Goal: Find contact information: Find contact information

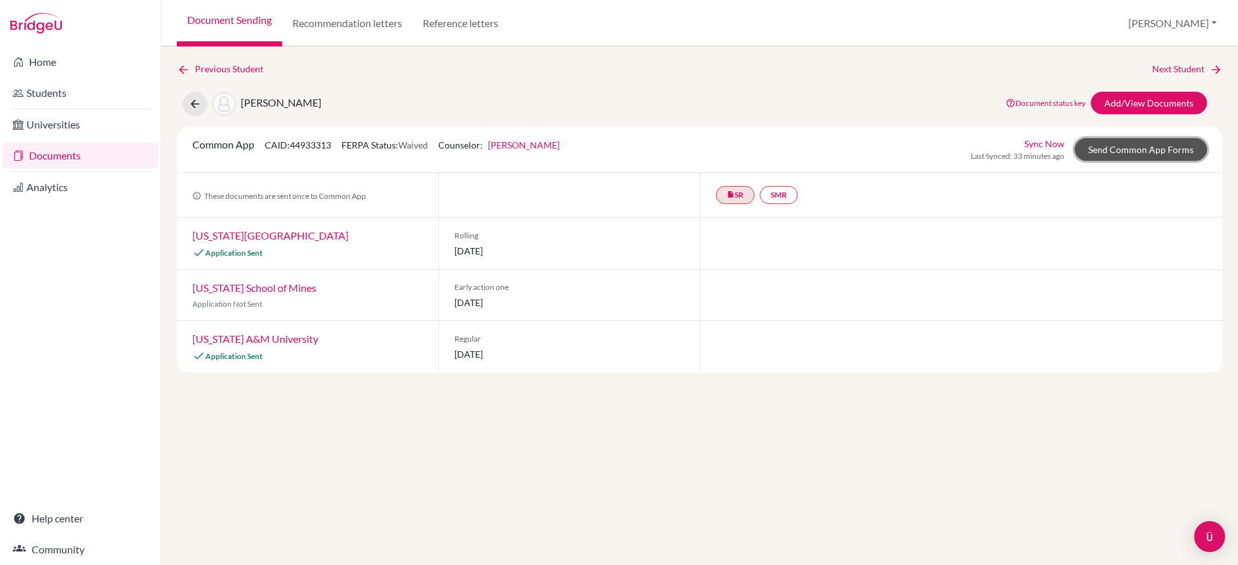
click at [1120, 147] on link "Send Common App Forms" at bounding box center [1141, 149] width 132 height 23
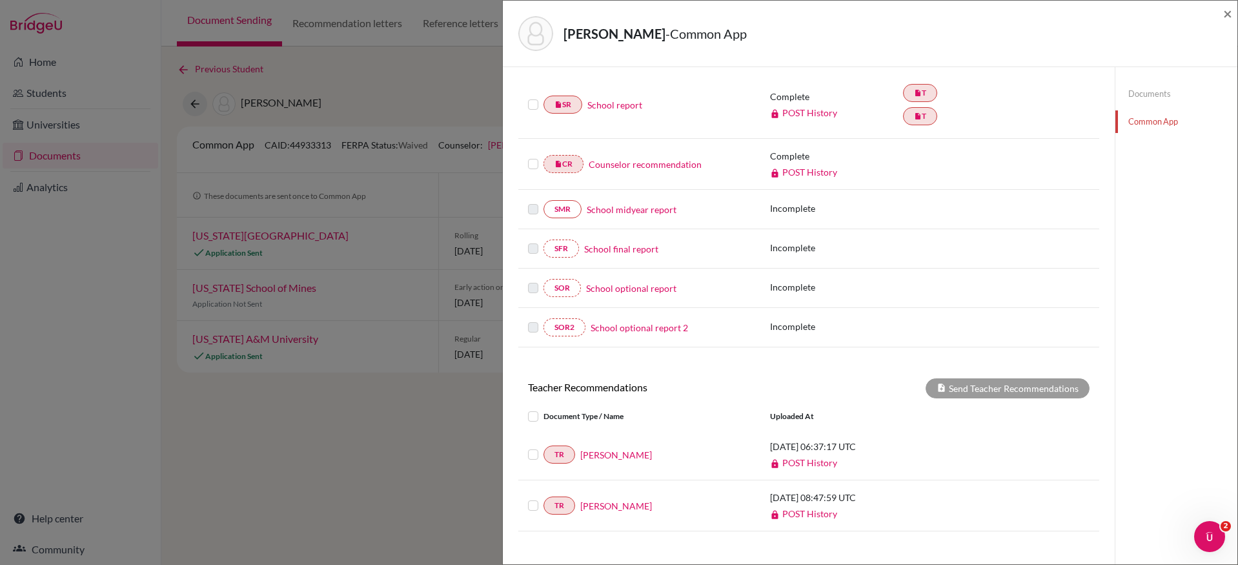
scroll to position [273, 0]
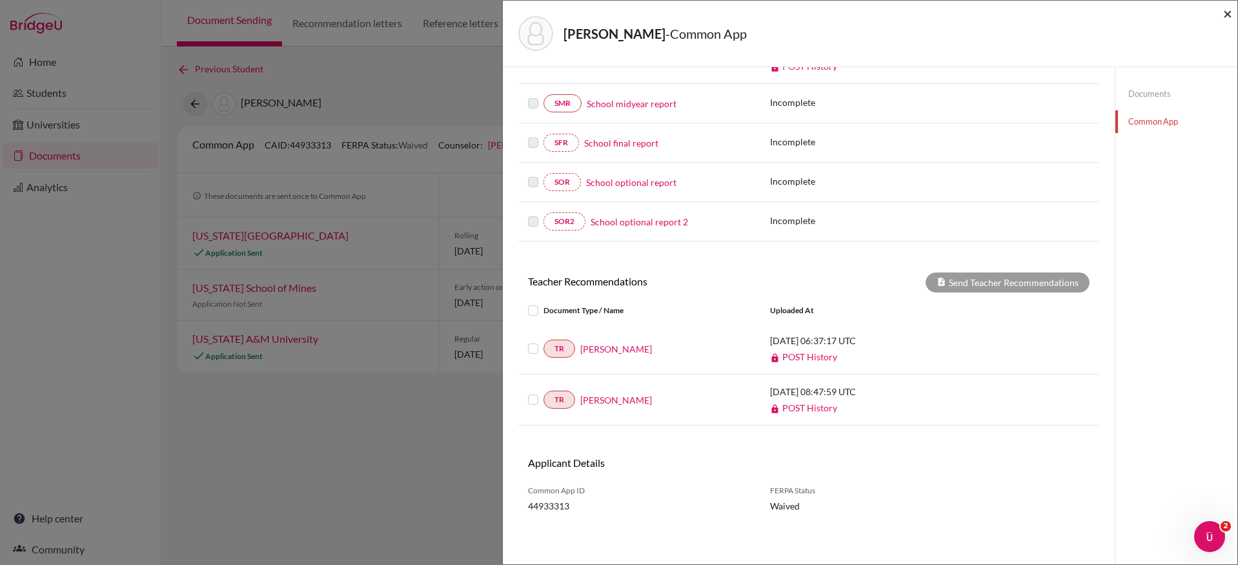
click at [1223, 15] on span "×" at bounding box center [1227, 13] width 9 height 19
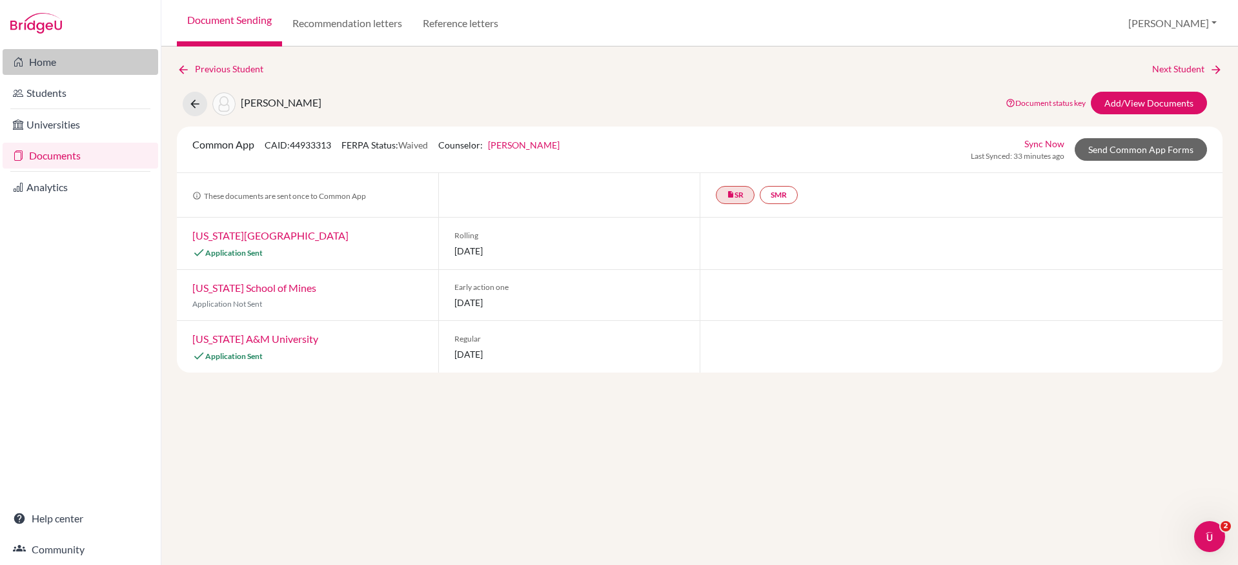
click at [61, 56] on link "Home" at bounding box center [81, 62] width 156 height 26
click at [512, 145] on link "[PERSON_NAME]" at bounding box center [524, 144] width 72 height 11
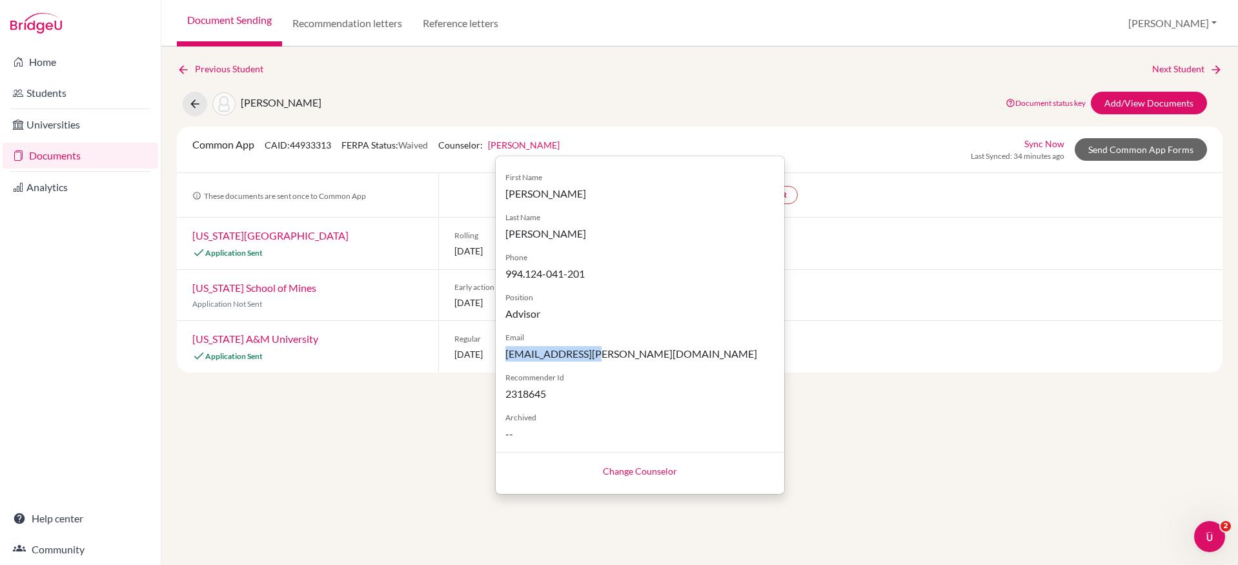
drag, startPoint x: 600, startPoint y: 353, endPoint x: 500, endPoint y: 354, distance: 100.7
click at [500, 354] on div "First Name Sarah Last Name Borgerding Phone 994.124-041-201 Position Advisor Em…" at bounding box center [640, 301] width 288 height 280
copy span "[EMAIL_ADDRESS][PERSON_NAME][DOMAIN_NAME]"
